Goal: Book appointment/travel/reservation

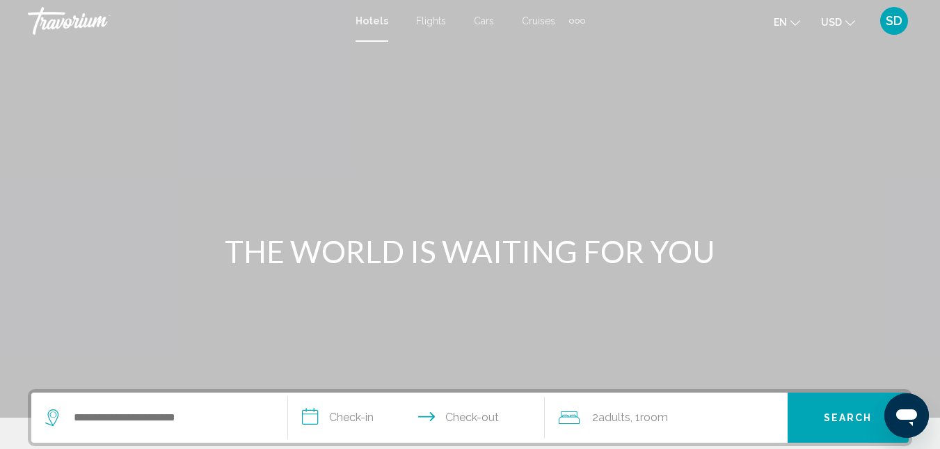
scroll to position [56, 0]
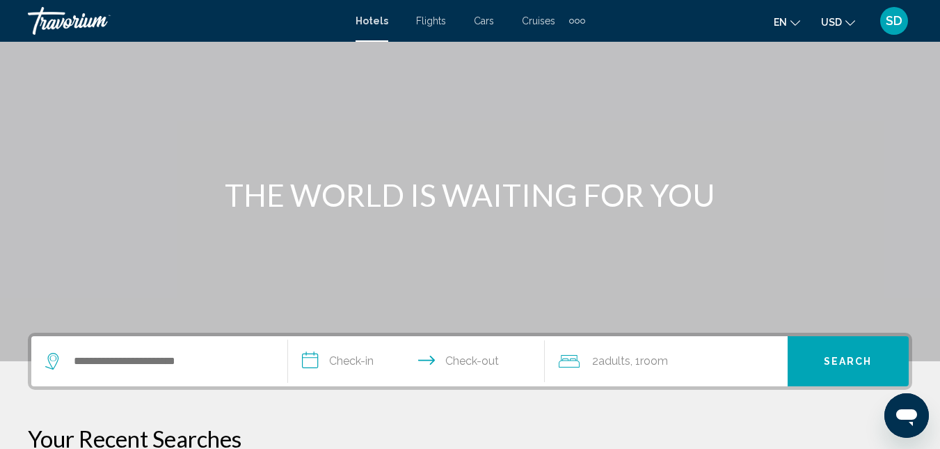
click at [36, 262] on div "Main content" at bounding box center [470, 153] width 940 height 418
click at [35, 294] on div "Main content" at bounding box center [470, 153] width 940 height 418
